Goal: Information Seeking & Learning: Learn about a topic

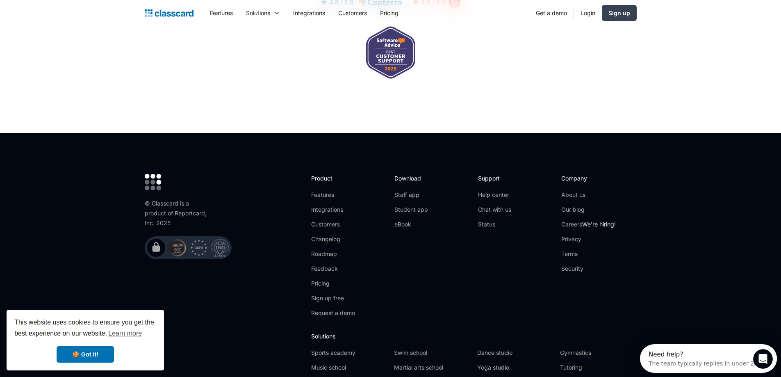
scroll to position [2653, 0]
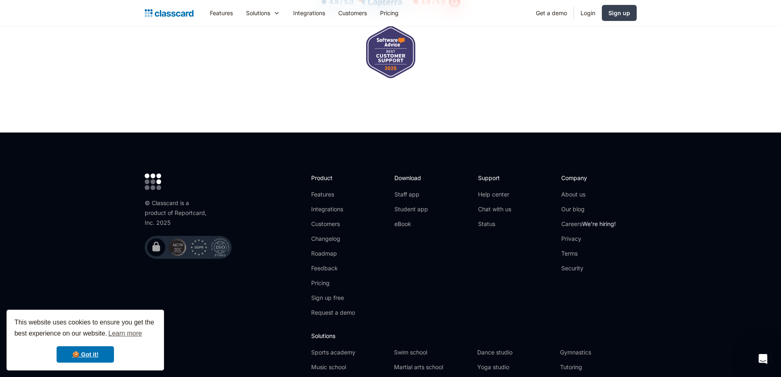
click at [581, 220] on li "Careers We're hiring!" at bounding box center [588, 227] width 55 height 15
click at [583, 220] on link "Careers We're hiring!" at bounding box center [588, 224] width 55 height 8
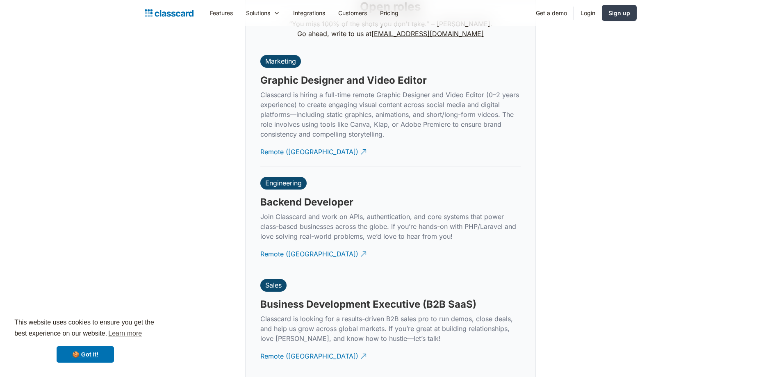
scroll to position [1973, 0]
click at [289, 246] on div "Remote (India)" at bounding box center [309, 250] width 98 height 16
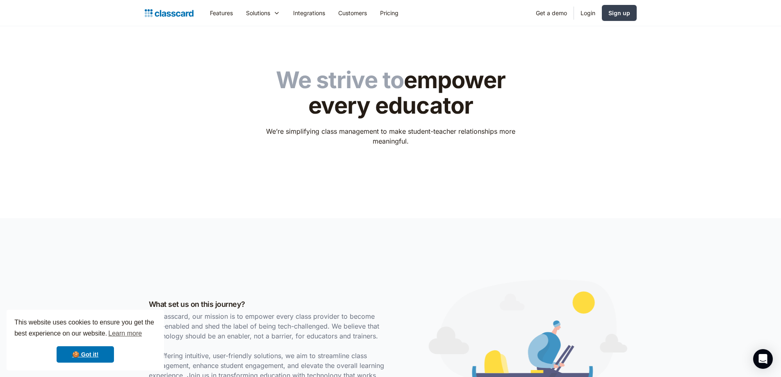
scroll to position [0, 0]
